Goal: Information Seeking & Learning: Learn about a topic

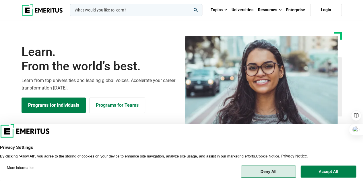
click at [276, 173] on button "Deny All" at bounding box center [268, 172] width 55 height 12
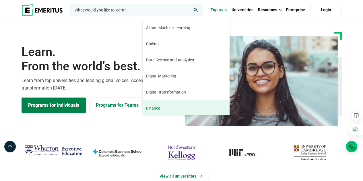
click at [155, 109] on span "Finance" at bounding box center [153, 108] width 14 height 6
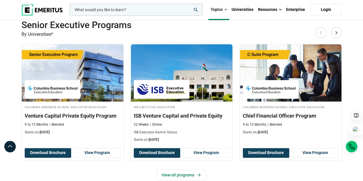
scroll to position [144, 0]
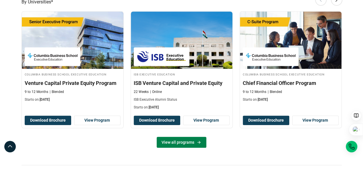
click at [195, 137] on link "View all programs" at bounding box center [182, 142] width 50 height 11
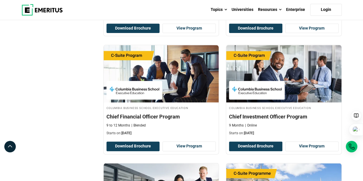
scroll to position [316, 0]
